Goal: Check status: Check status

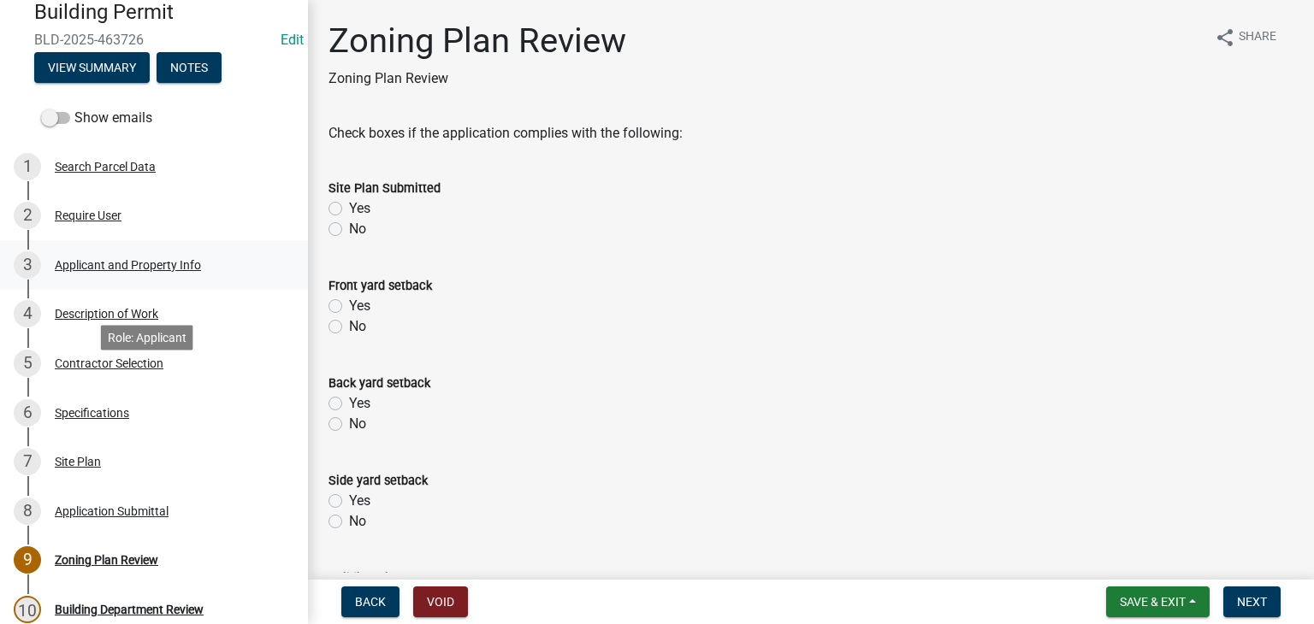
scroll to position [171, 0]
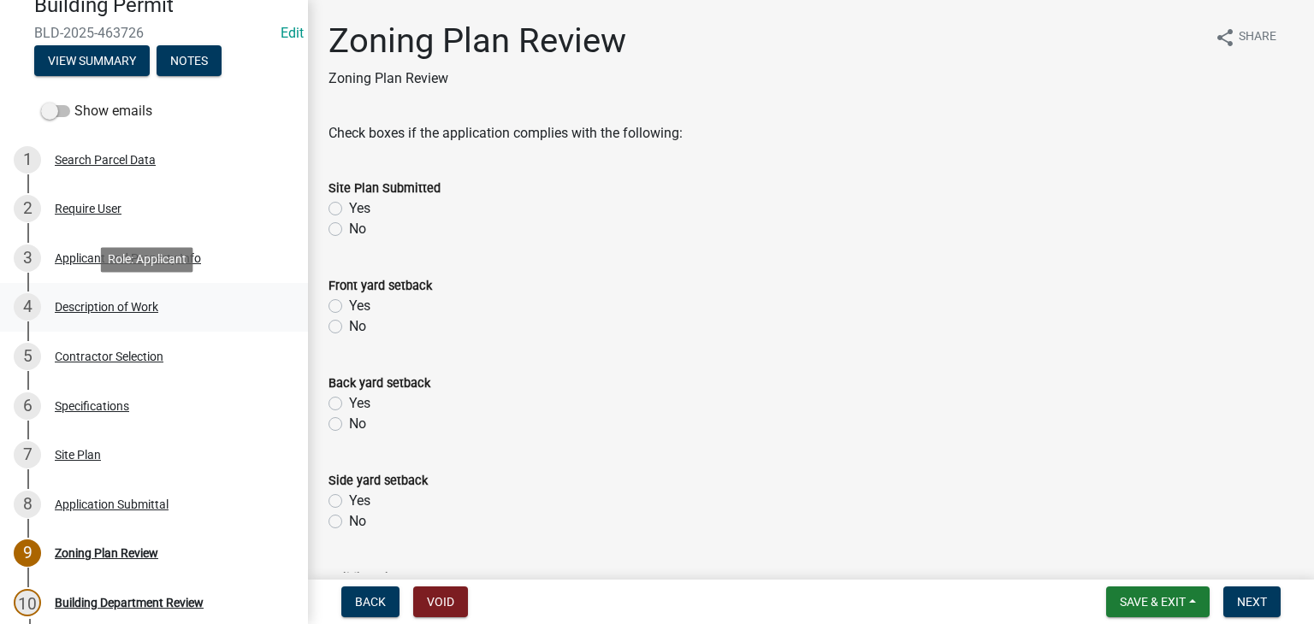
click at [86, 309] on div "Description of Work" at bounding box center [106, 307] width 103 height 12
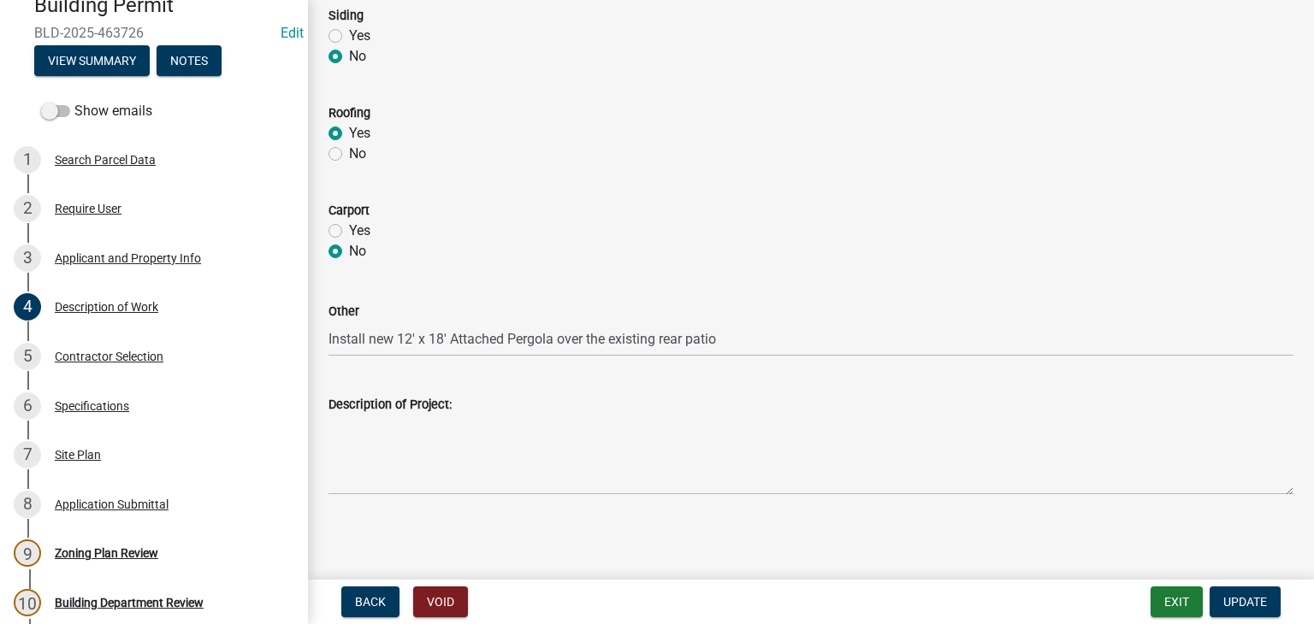
scroll to position [858, 0]
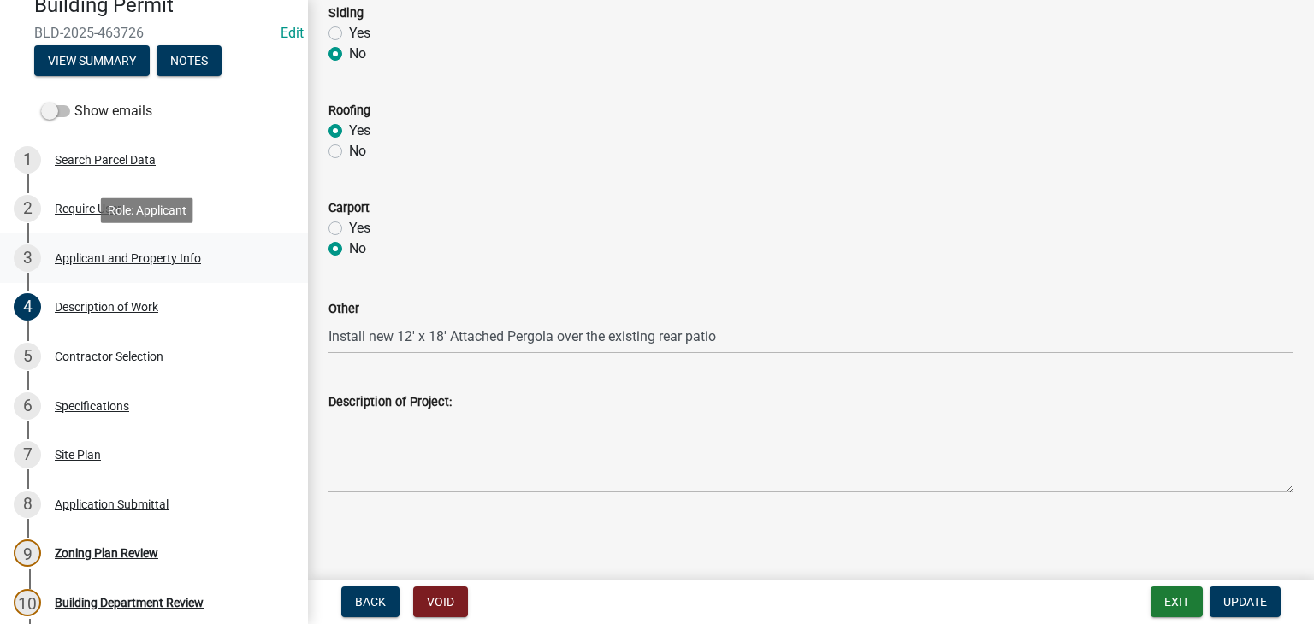
click at [103, 255] on div "Applicant and Property Info" at bounding box center [128, 258] width 146 height 12
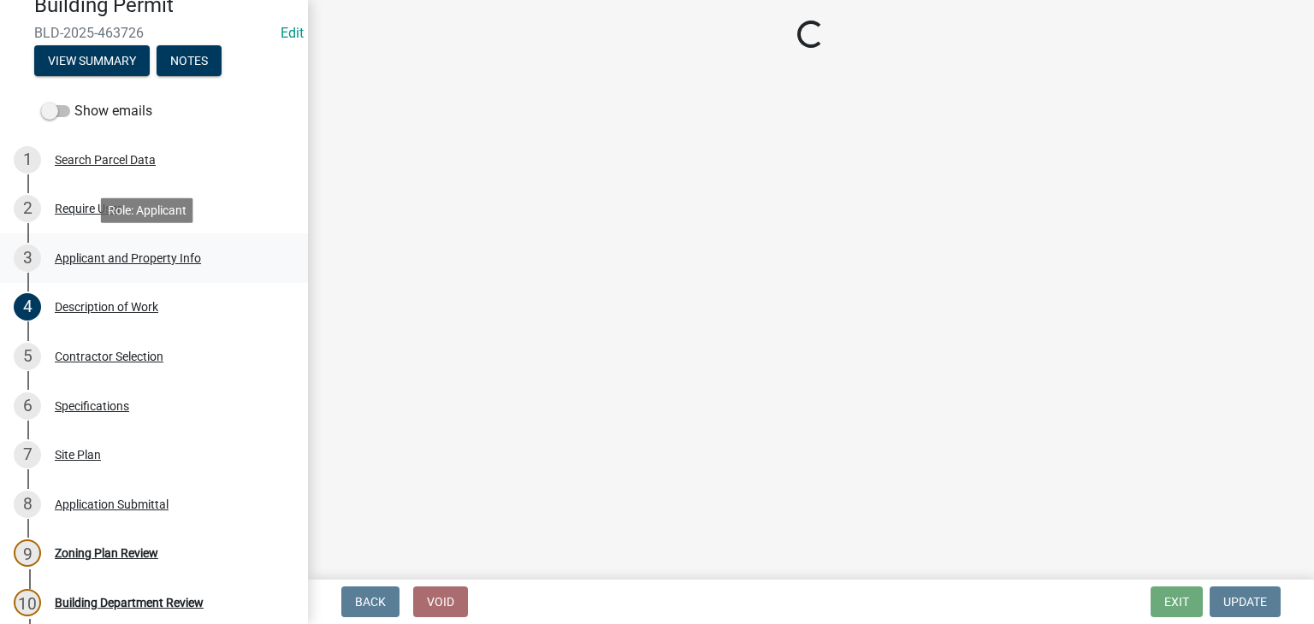
scroll to position [0, 0]
select select "e838c9e2-1e6e-4405-bddc-a3335cd38b08"
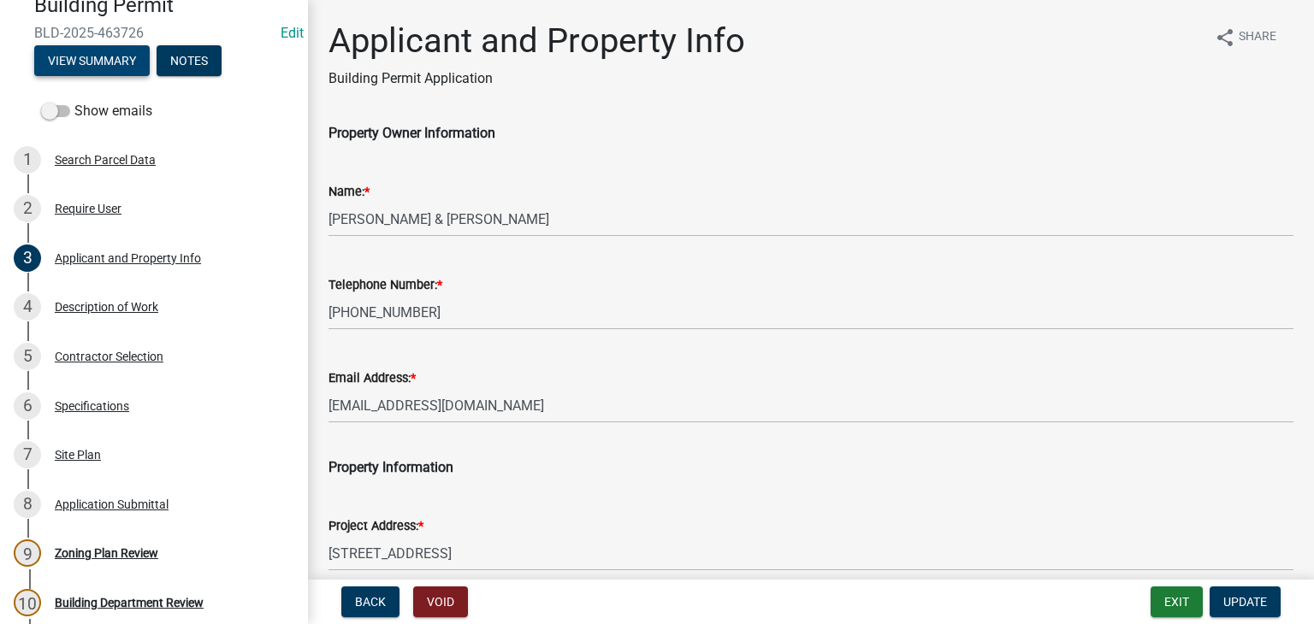
click at [115, 62] on button "View Summary" at bounding box center [91, 60] width 115 height 31
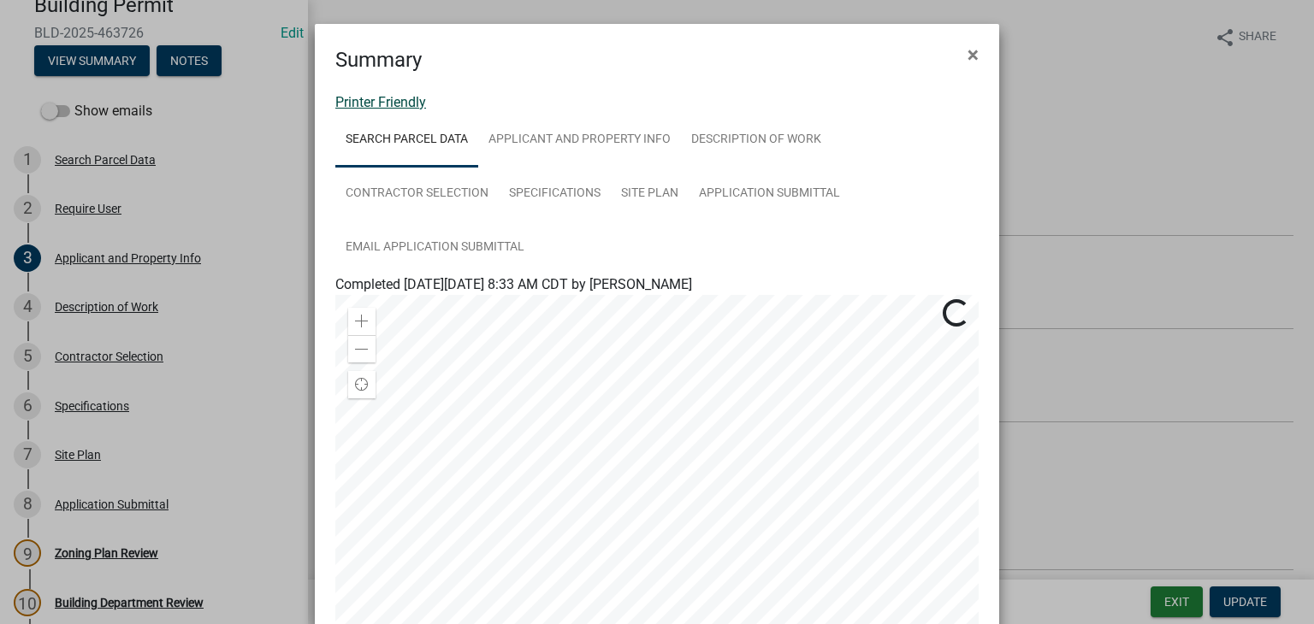
click at [356, 104] on link "Printer Friendly" at bounding box center [380, 102] width 91 height 16
click at [967, 56] on span "×" at bounding box center [972, 55] width 11 height 24
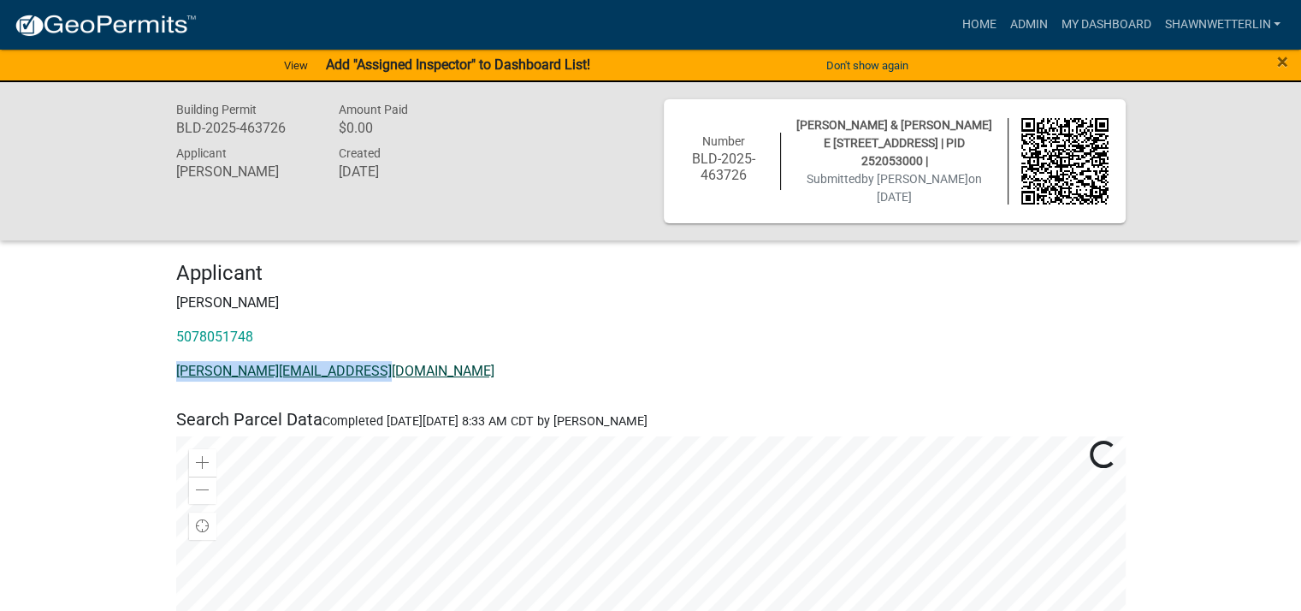
drag, startPoint x: 366, startPoint y: 367, endPoint x: 174, endPoint y: 370, distance: 191.6
click at [176, 370] on p "[PERSON_NAME][EMAIL_ADDRESS][DOMAIN_NAME]" at bounding box center [650, 371] width 949 height 21
copy link "[PERSON_NAME][EMAIL_ADDRESS][DOMAIN_NAME]"
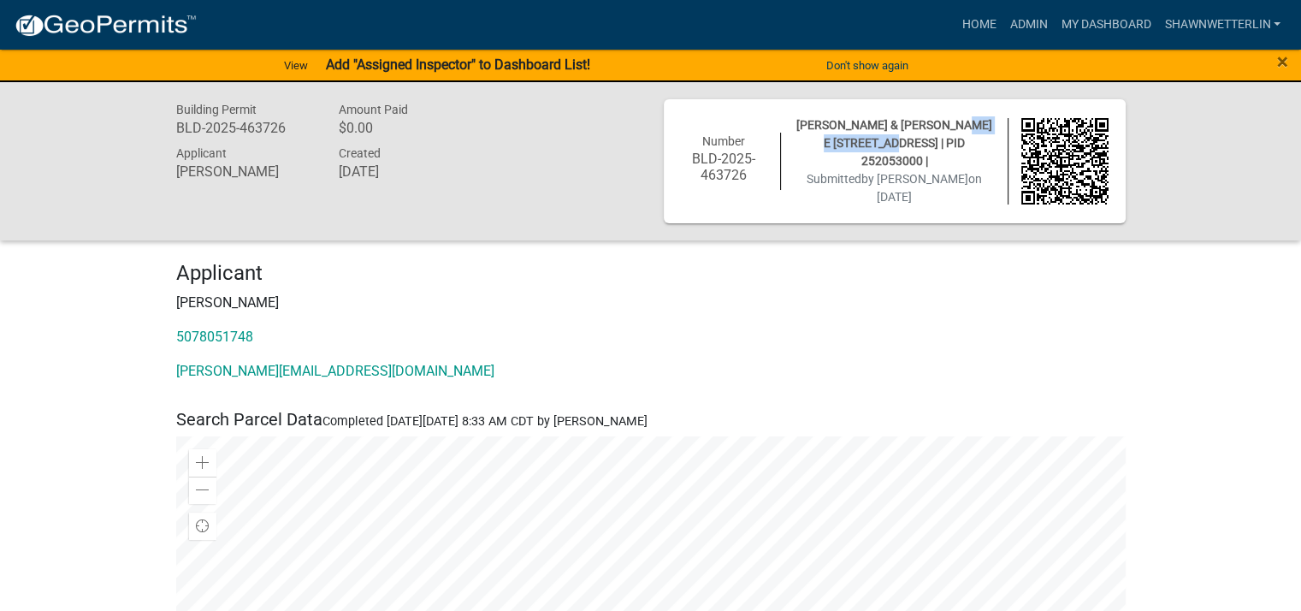
drag, startPoint x: 875, startPoint y: 151, endPoint x: 971, endPoint y: 122, distance: 99.9
click at [971, 122] on div "Number BLD-2025-463726 GARVES,MATTHEW J & LAURA E 909 CORTLAND LN, Houston Coun…" at bounding box center [894, 161] width 453 height 90
copy span "[STREET_ADDRESS]"
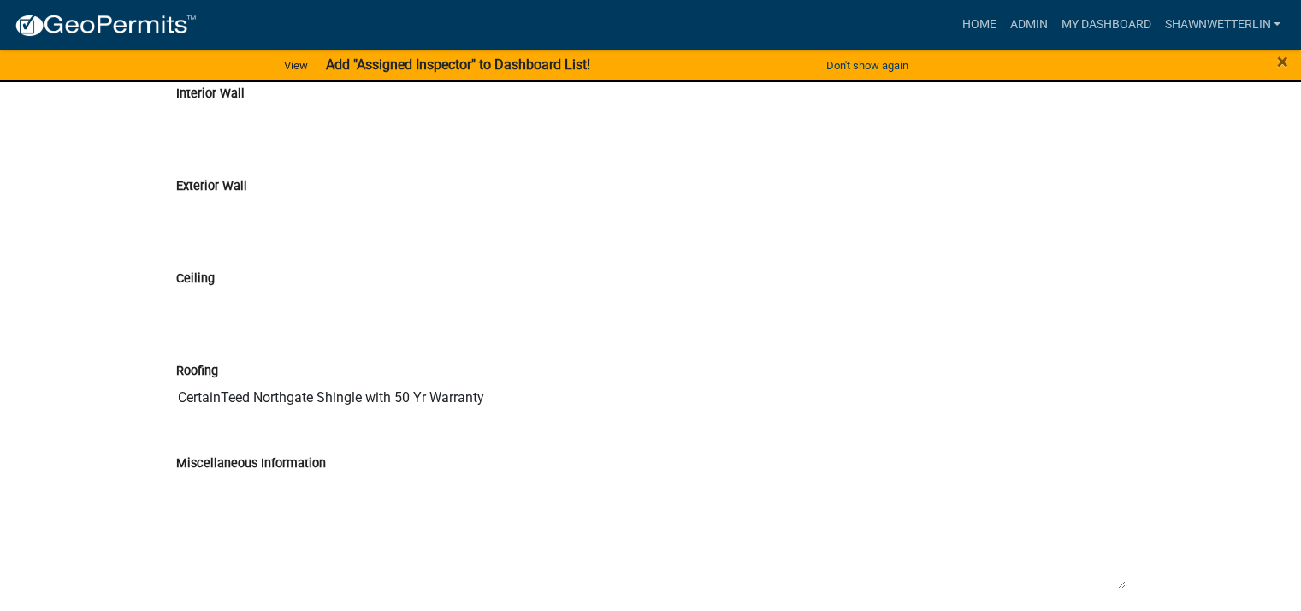
scroll to position [5388, 0]
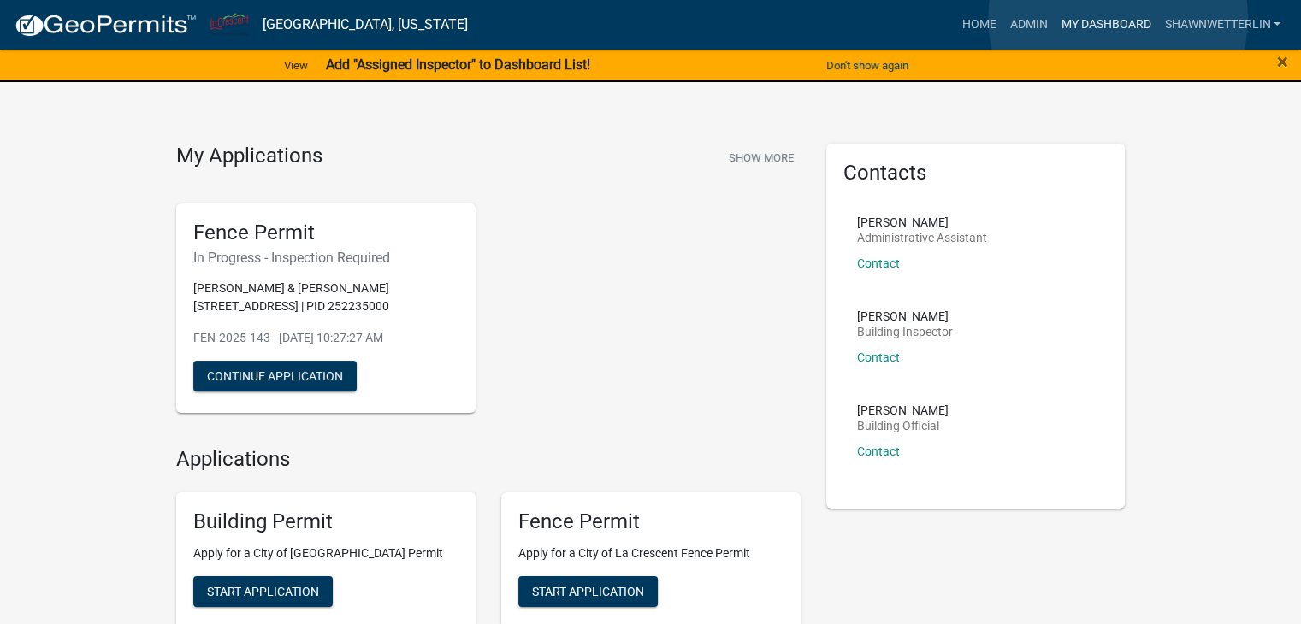
click at [1118, 18] on link "My Dashboard" at bounding box center [1105, 25] width 103 height 32
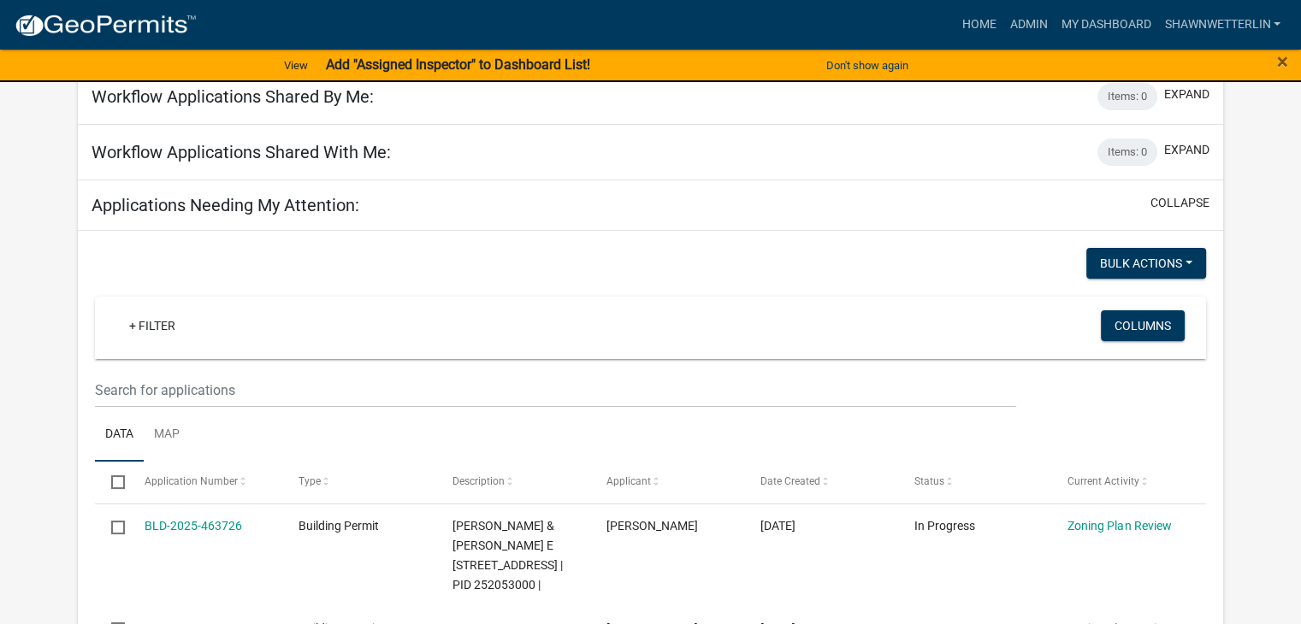
scroll to position [171, 0]
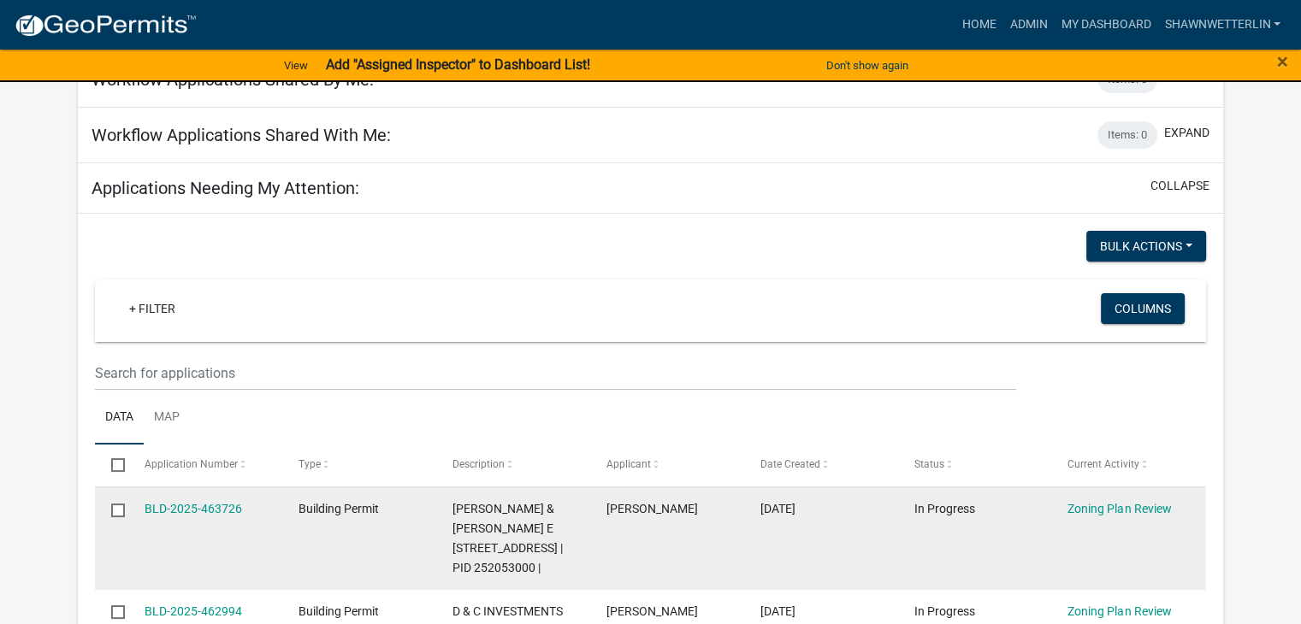
click at [191, 499] on div "BLD-2025-463726" at bounding box center [205, 509] width 121 height 20
click at [192, 507] on link "BLD-2025-463726" at bounding box center [193, 509] width 97 height 14
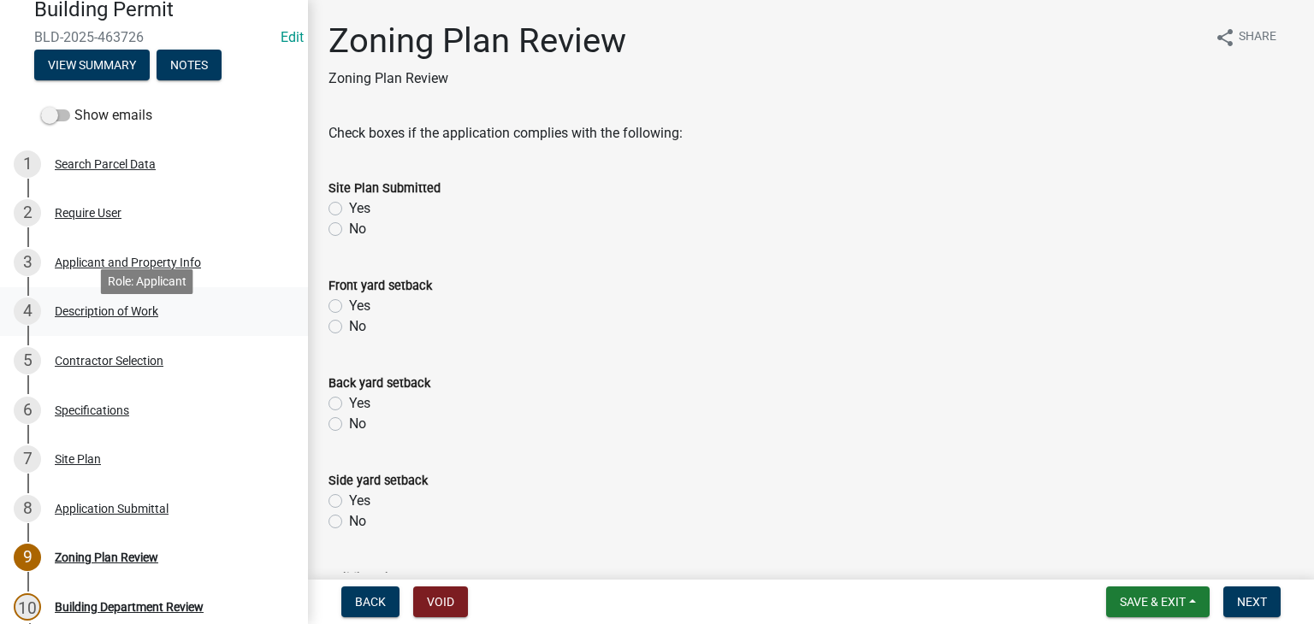
scroll to position [171, 0]
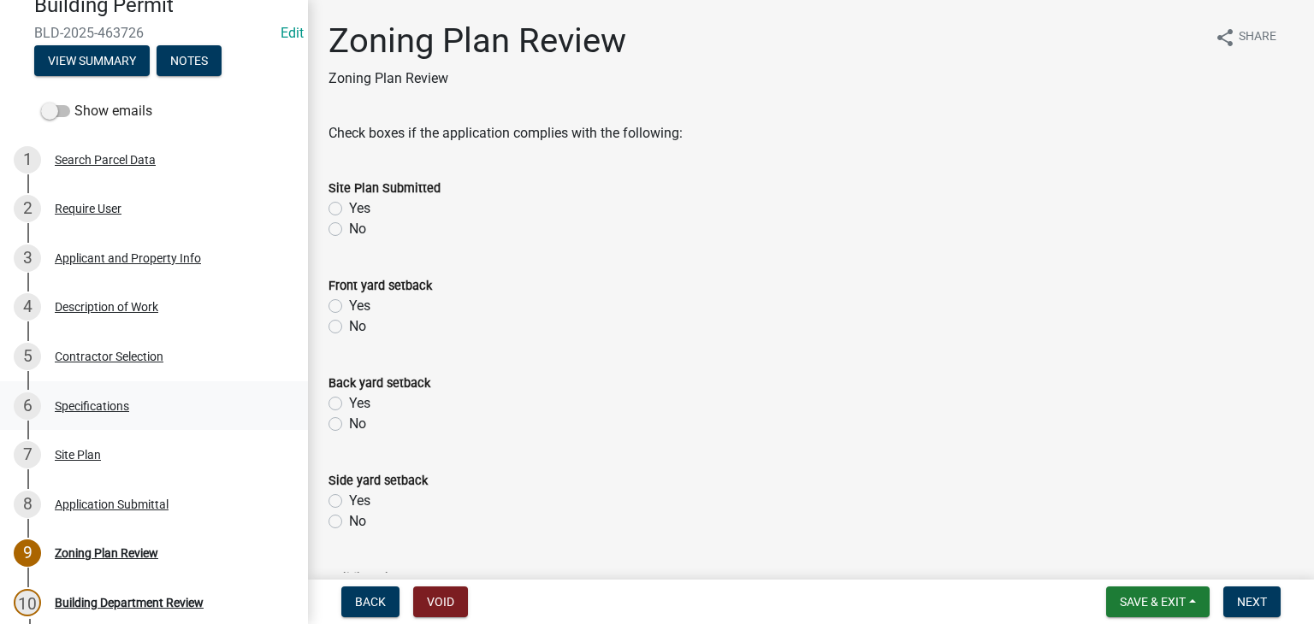
click at [123, 406] on div "Specifications" at bounding box center [92, 406] width 74 height 12
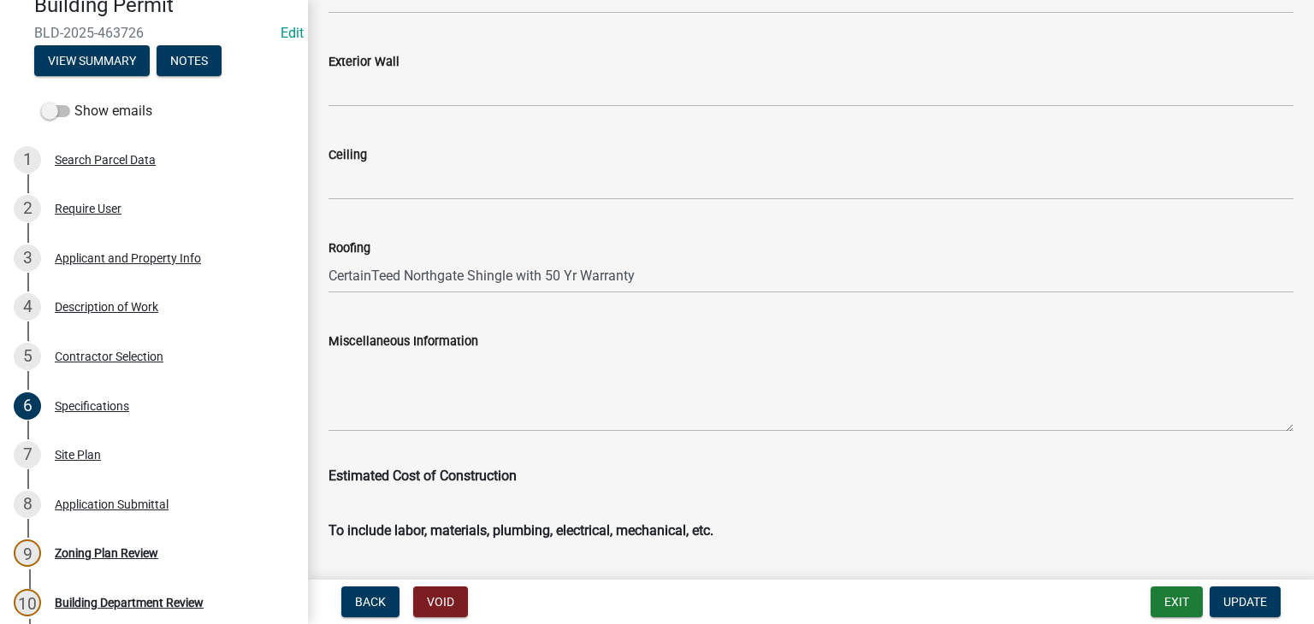
scroll to position [2930, 0]
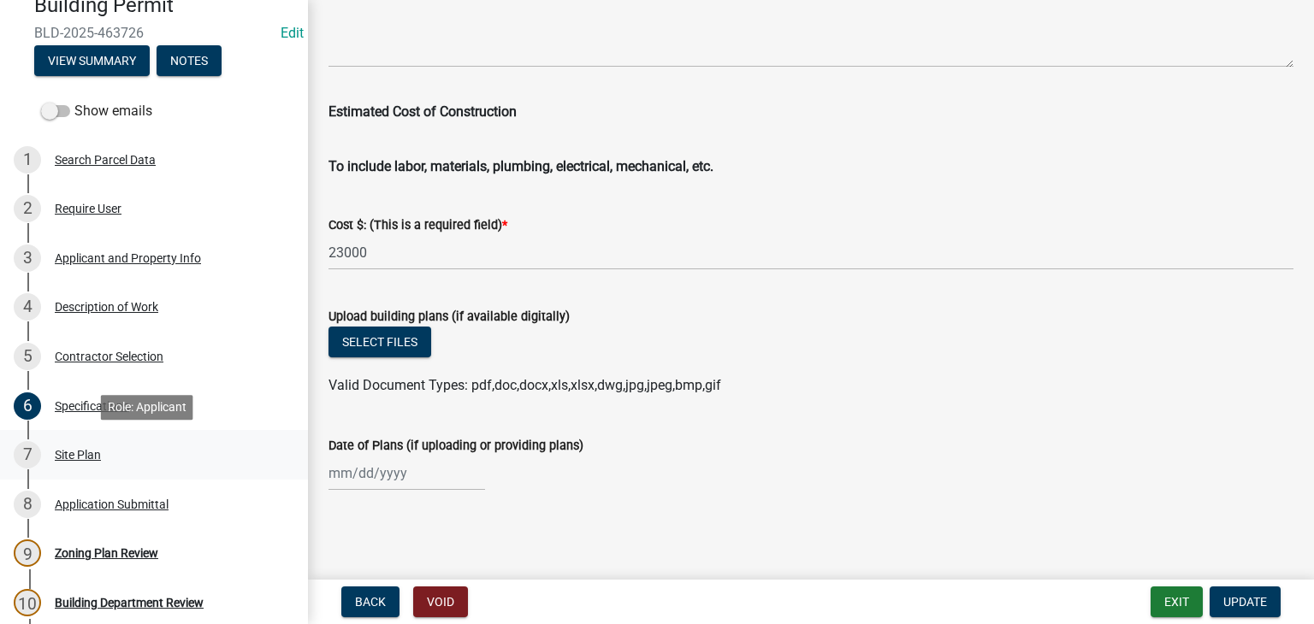
click at [89, 452] on div "Site Plan" at bounding box center [78, 455] width 46 height 12
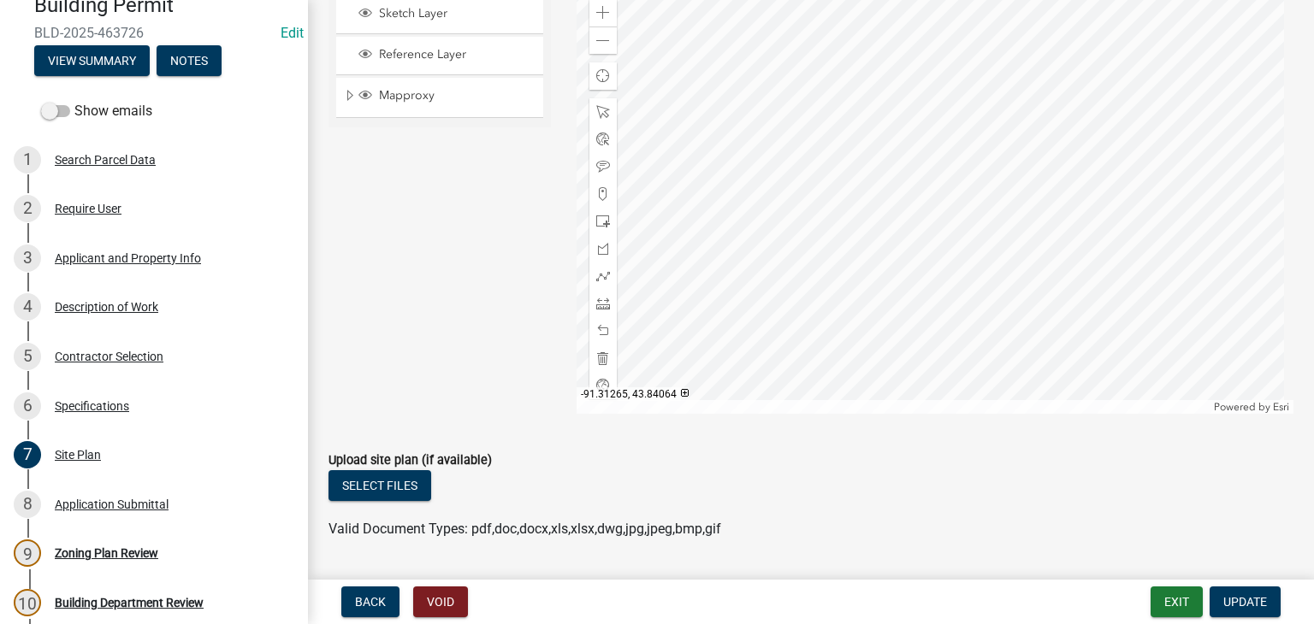
scroll to position [391, 0]
